Goal: Check status

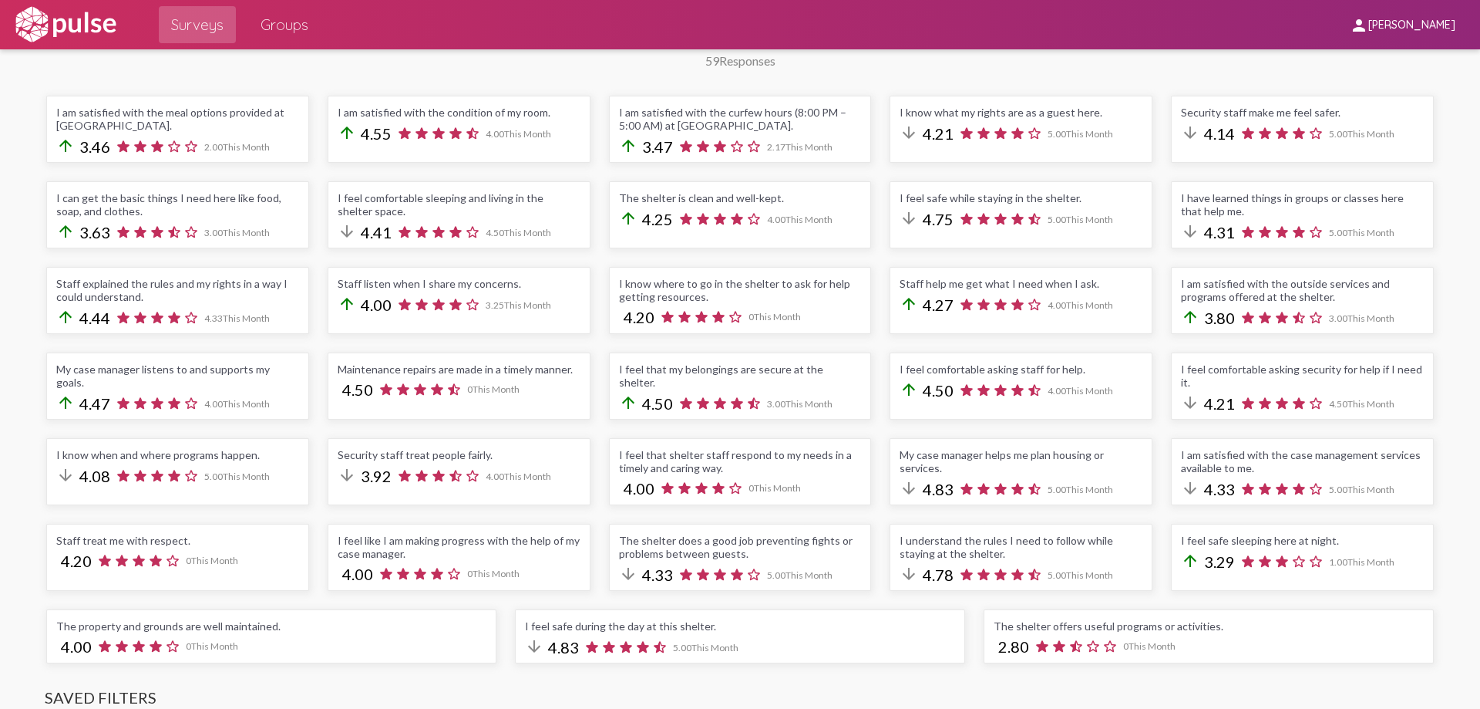
scroll to position [463, 0]
